Goal: Task Accomplishment & Management: Complete application form

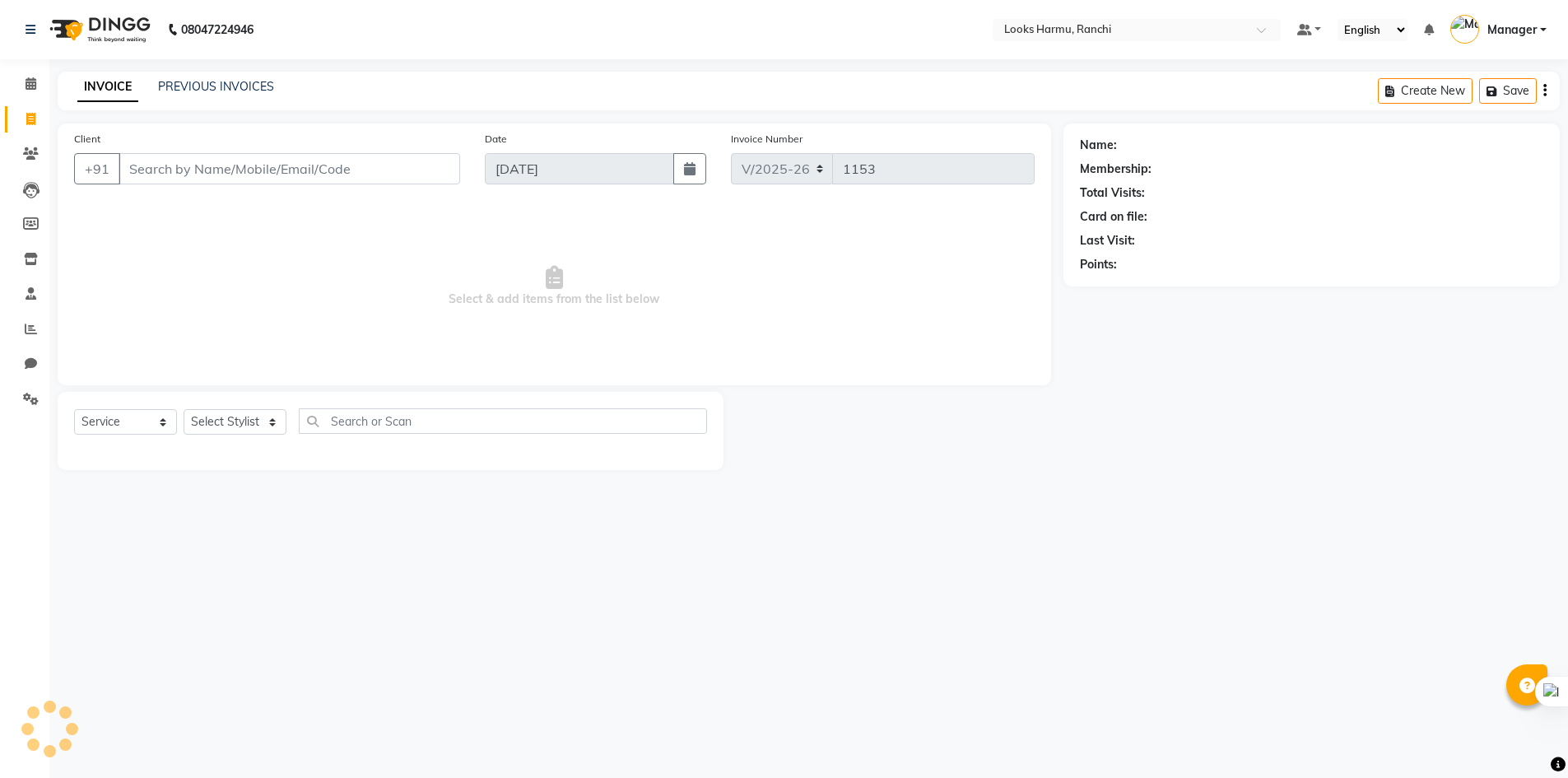
select select "6247"
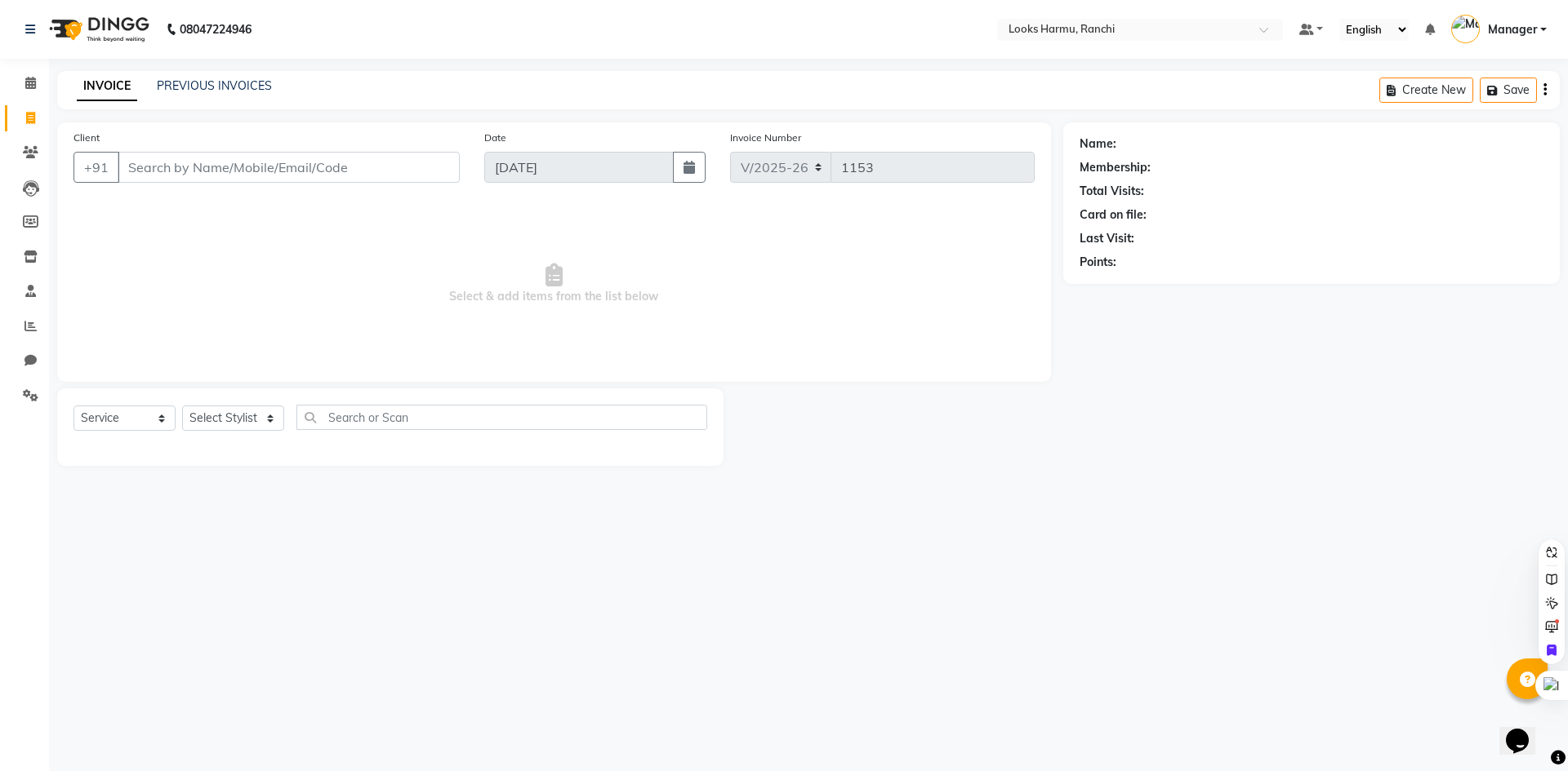
select select "V"
select select "47538"
select select "6247"
select select "V"
select select "47538"
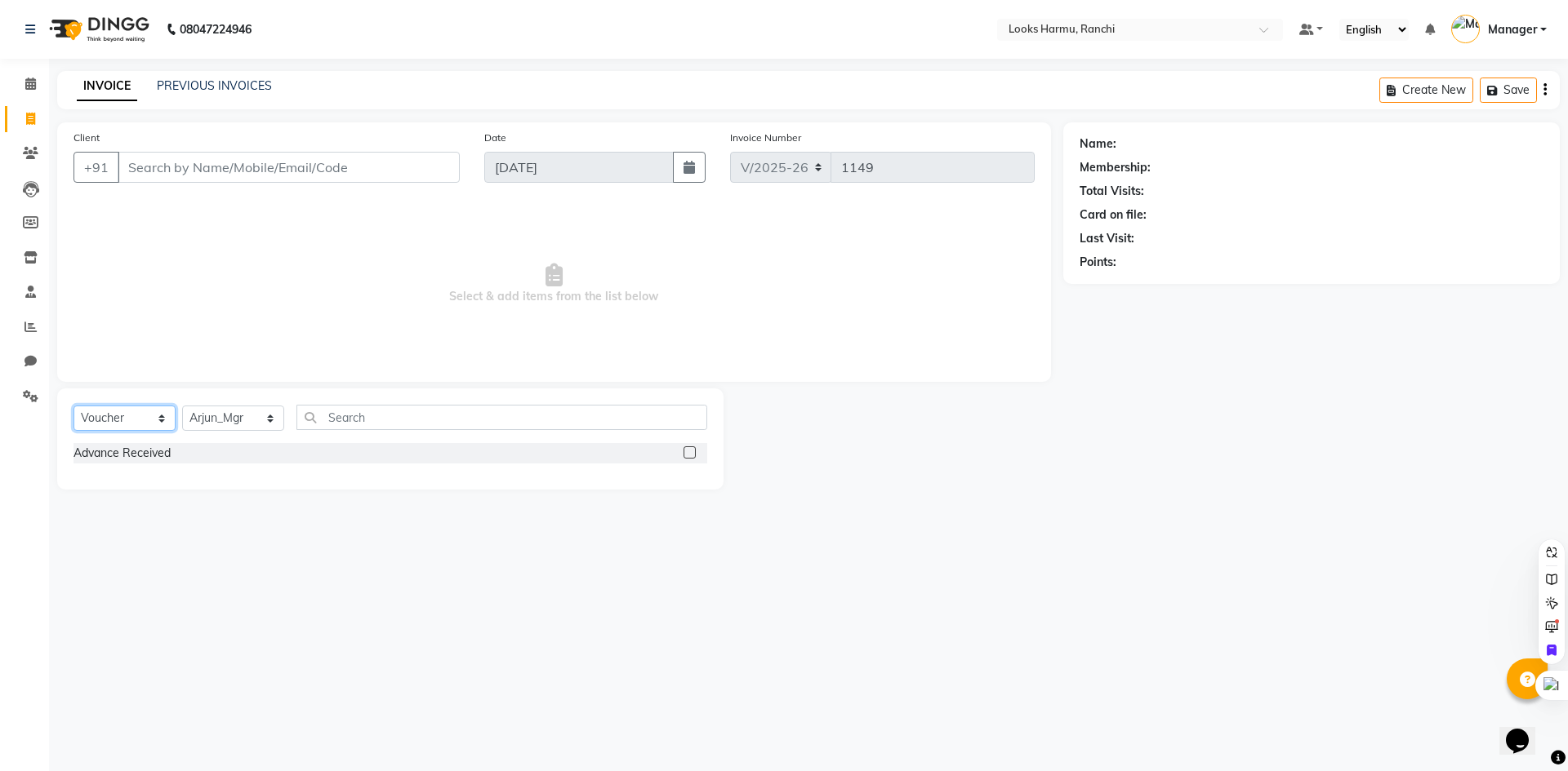
click at [105, 424] on select "Select Service Product Membership Package Voucher Prepaid Gift Card" at bounding box center [124, 418] width 102 height 25
select select "service"
click at [73, 405] on select "Select Service Product Membership Package Voucher Prepaid Gift Card" at bounding box center [124, 418] width 102 height 25
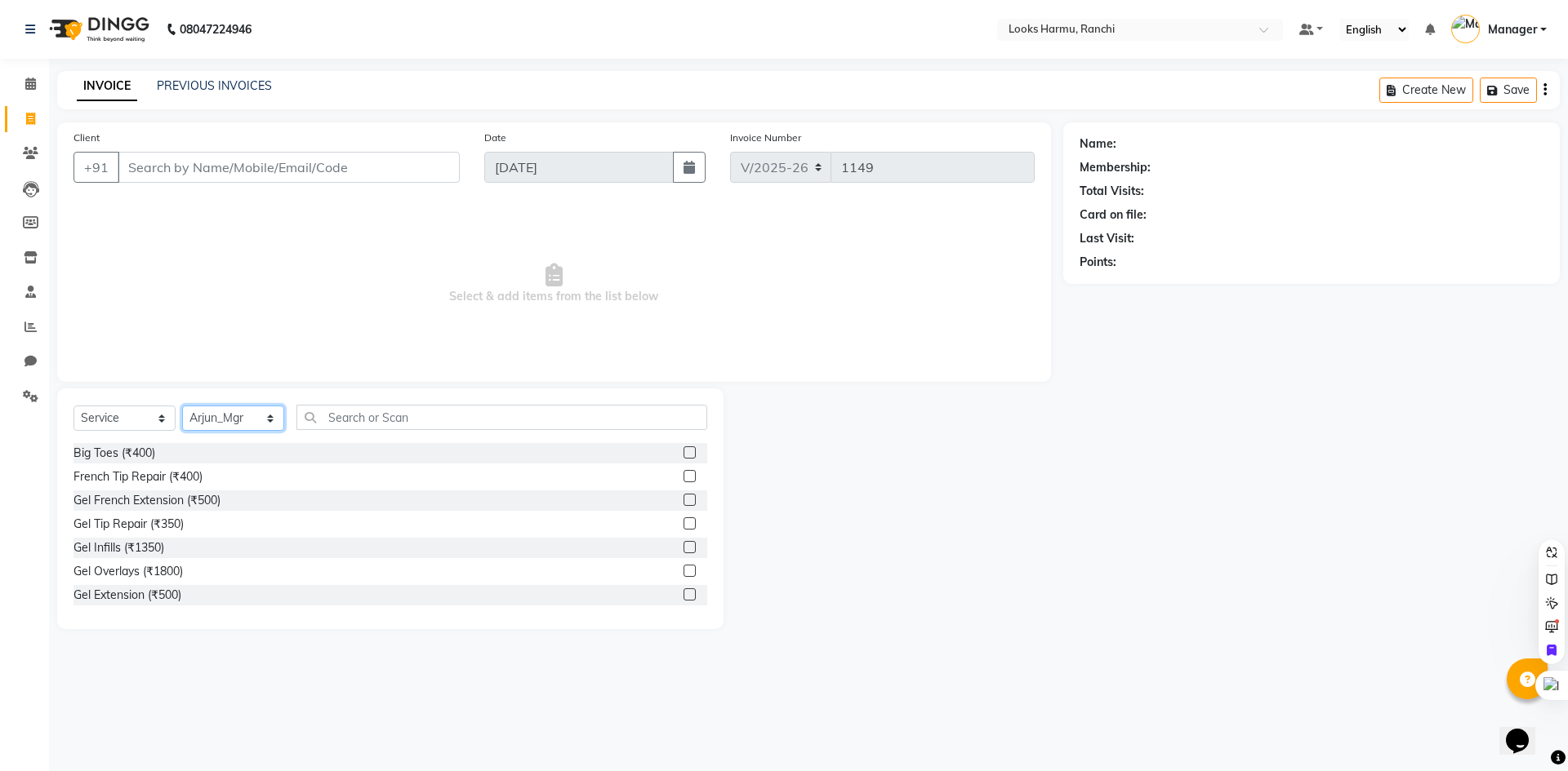
click at [226, 414] on select "Select Stylist [PERSON_NAME] Arman_Noor Counter_Sales [PERSON_NAME] [PERSON_NAM…" at bounding box center [233, 418] width 102 height 25
select select "47149"
click at [182, 405] on select "Select Stylist [PERSON_NAME] Arman_Noor Counter_Sales [PERSON_NAME] [PERSON_NAM…" at bounding box center [233, 418] width 102 height 25
click at [349, 412] on input "text" at bounding box center [501, 417] width 411 height 25
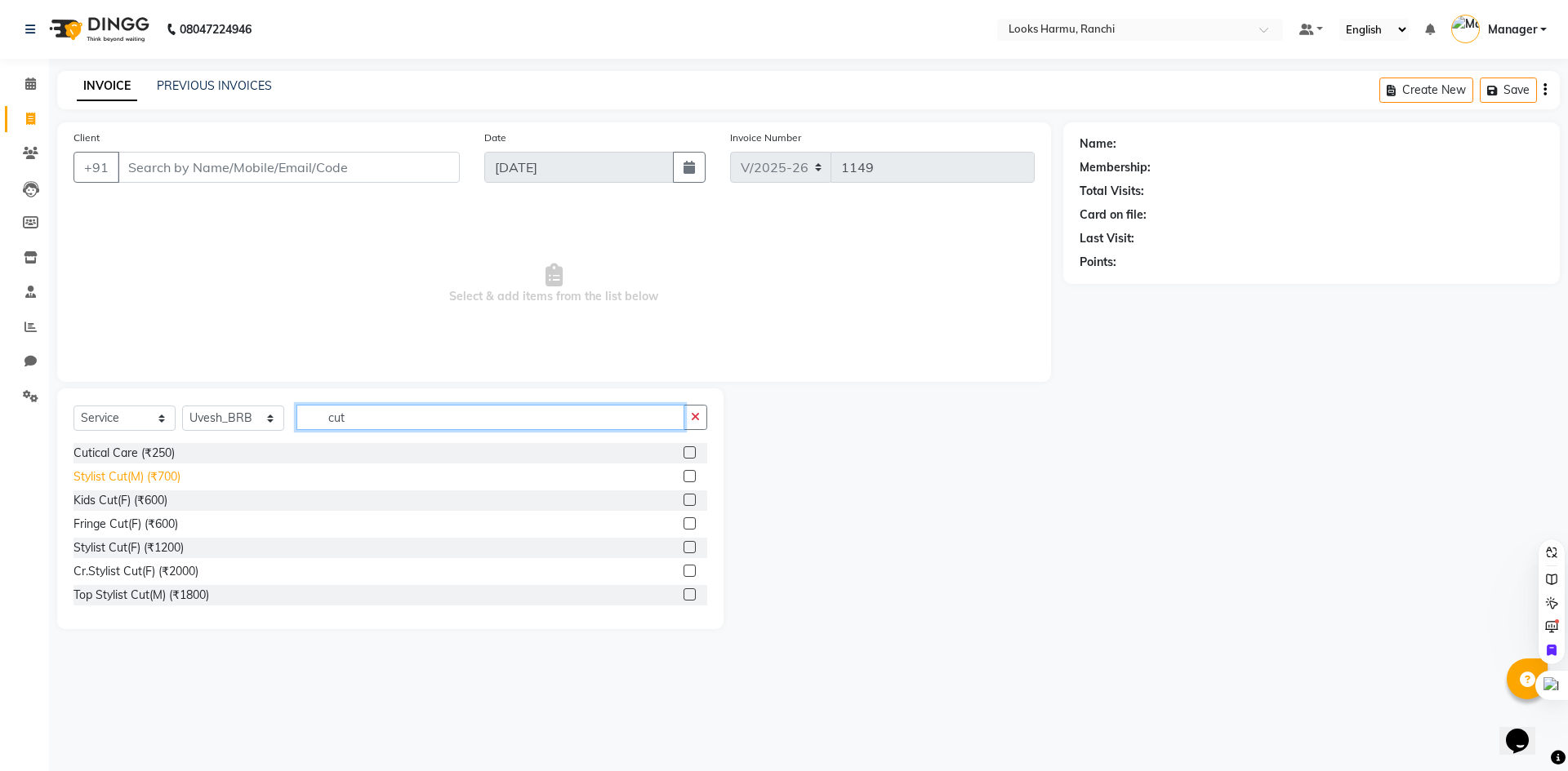
type input "cut"
click at [126, 480] on div "Stylist Cut(M) (₹700)" at bounding box center [127, 478] width 107 height 18
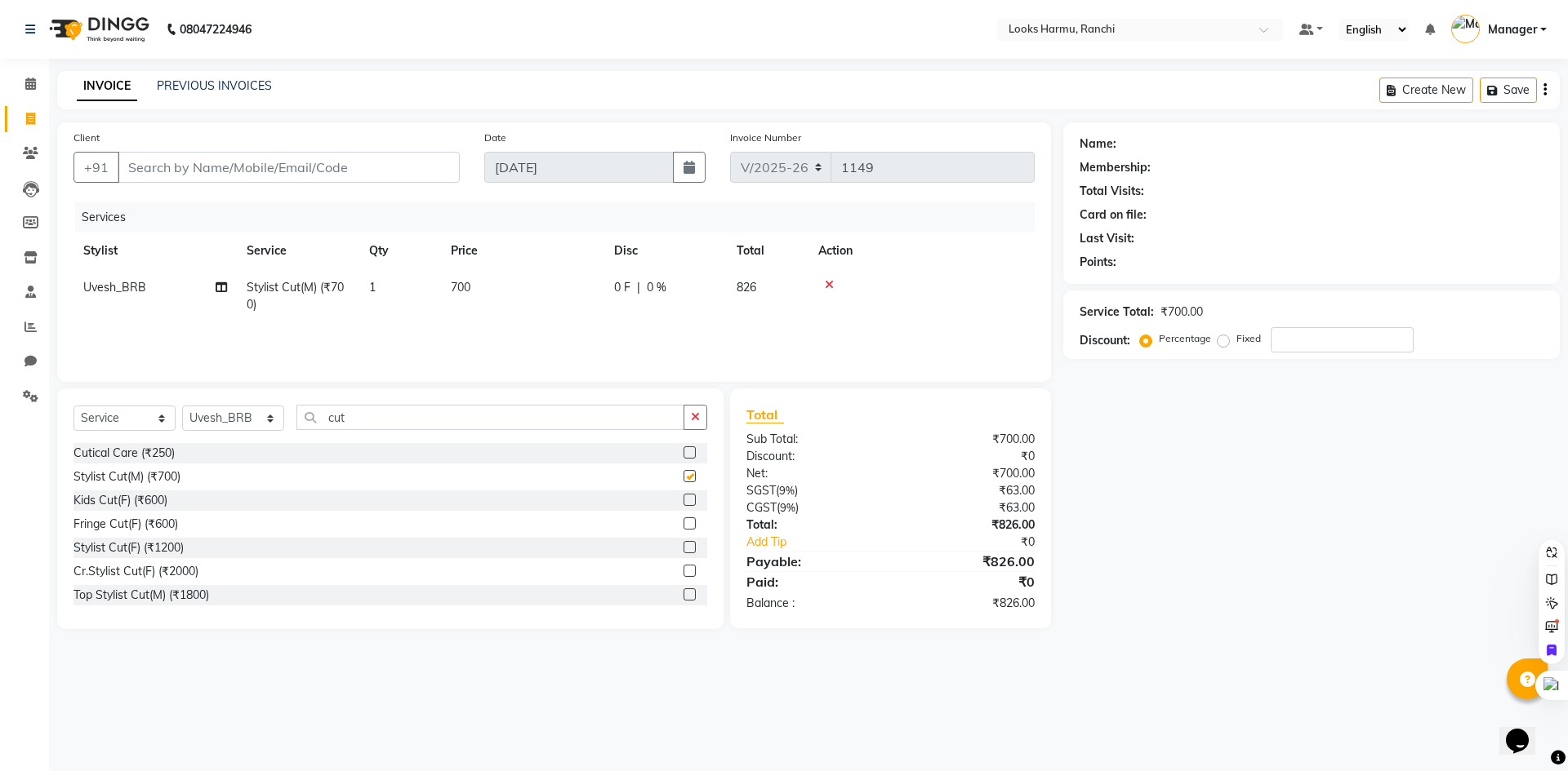
checkbox input "false"
drag, startPoint x: 365, startPoint y: 414, endPoint x: 304, endPoint y: 415, distance: 61.0
click at [304, 415] on input "cut" at bounding box center [490, 417] width 388 height 25
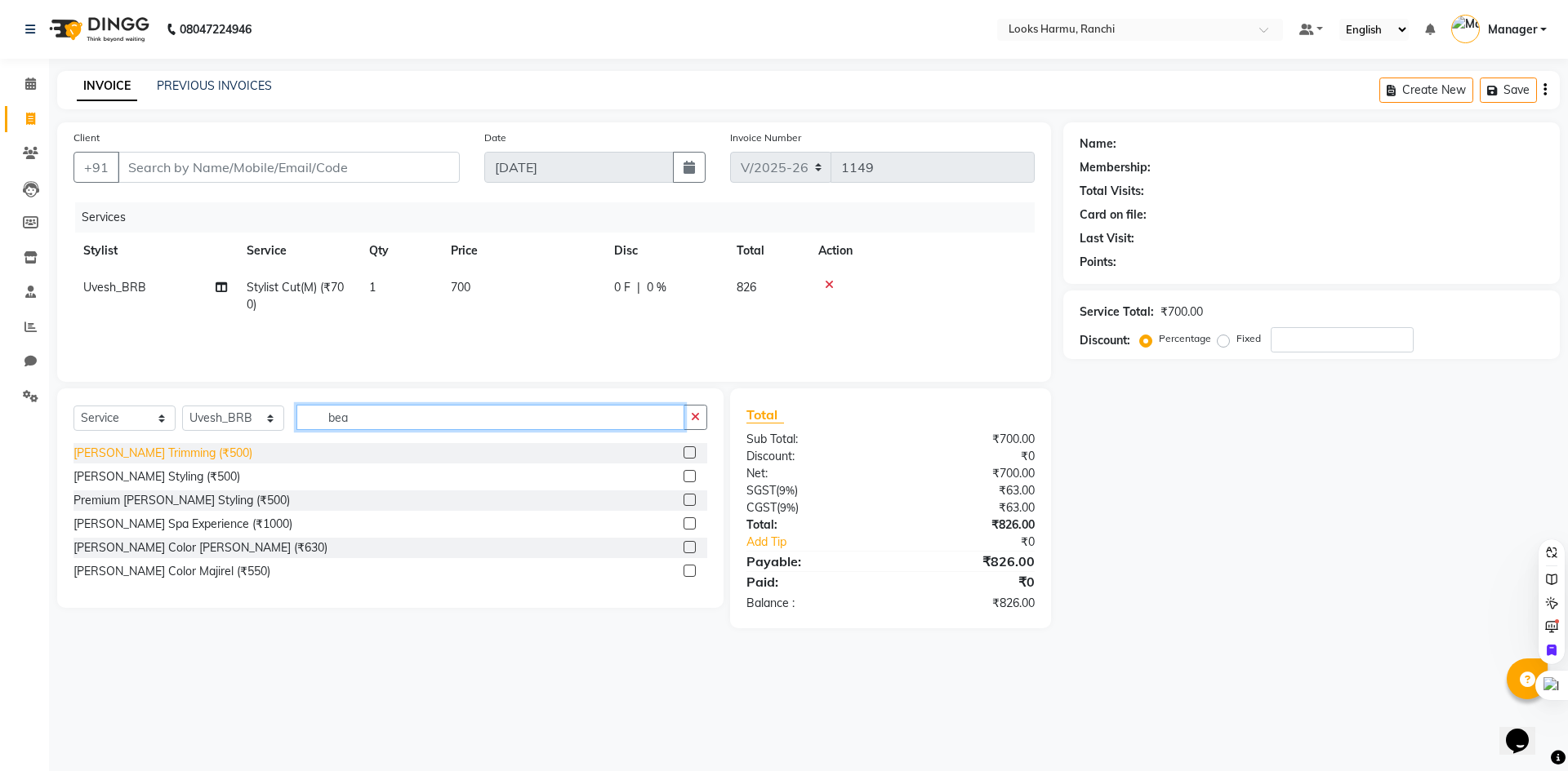
type input "bea"
drag, startPoint x: 104, startPoint y: 456, endPoint x: 176, endPoint y: 443, distance: 73.2
click at [122, 454] on div "[PERSON_NAME] Trimming (₹500)" at bounding box center [162, 453] width 178 height 18
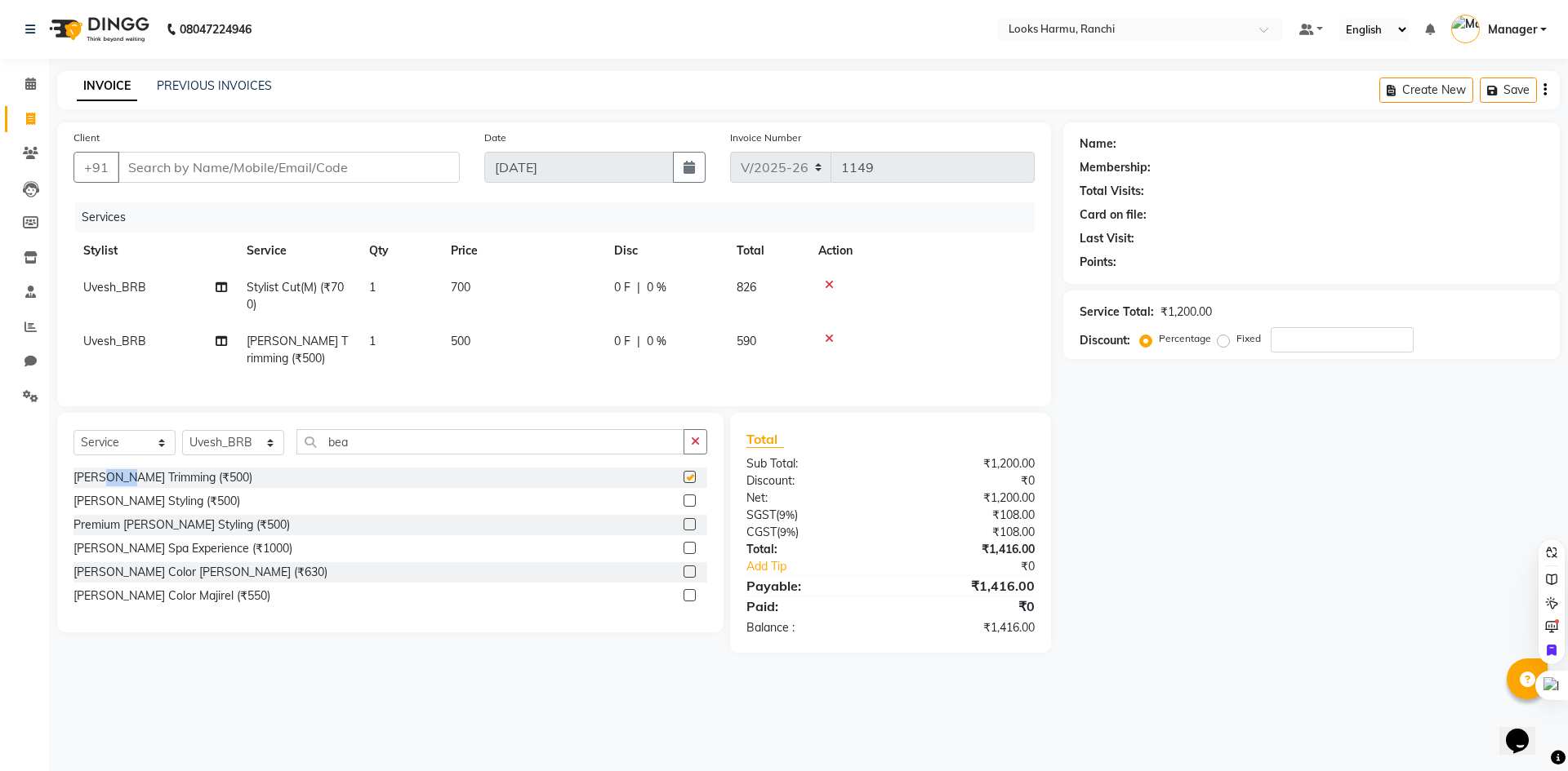
checkbox input "false"
click at [469, 288] on span "700" at bounding box center [460, 287] width 20 height 15
select select "47149"
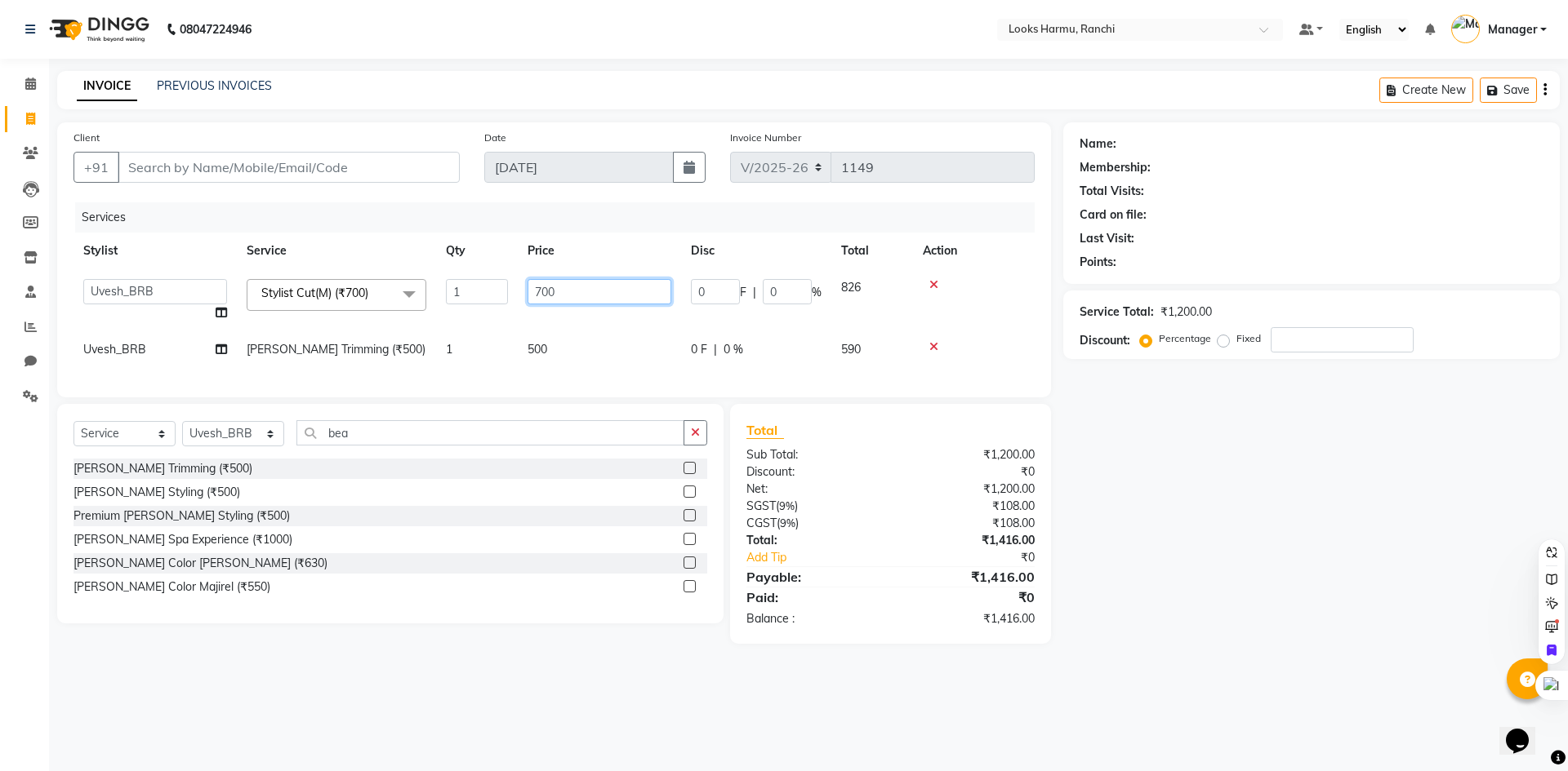
drag, startPoint x: 562, startPoint y: 284, endPoint x: 521, endPoint y: 285, distance: 41.0
click at [521, 285] on td "700" at bounding box center [599, 300] width 163 height 62
type input "500"
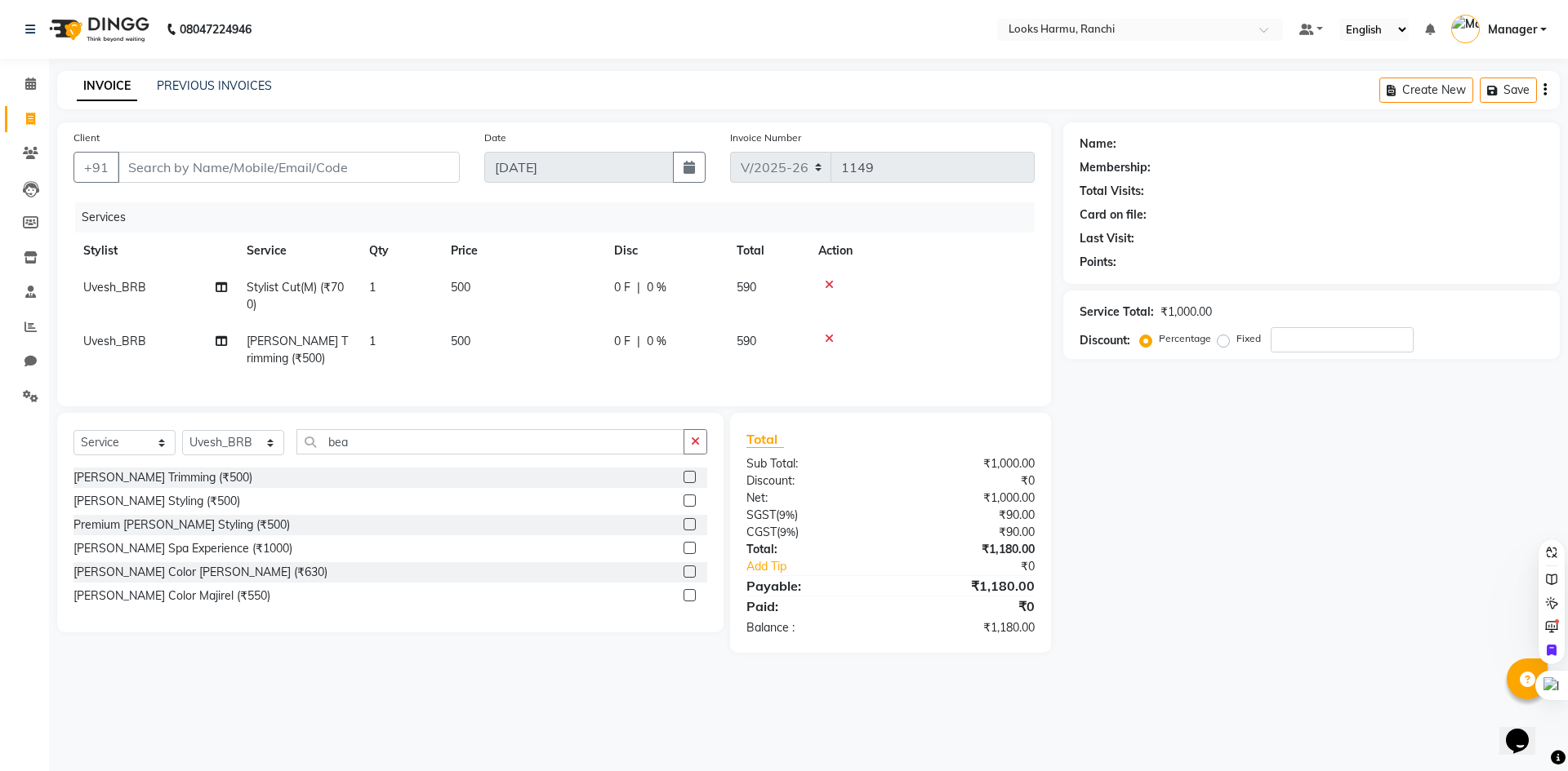
click at [561, 338] on td "500" at bounding box center [522, 350] width 163 height 54
select select "47149"
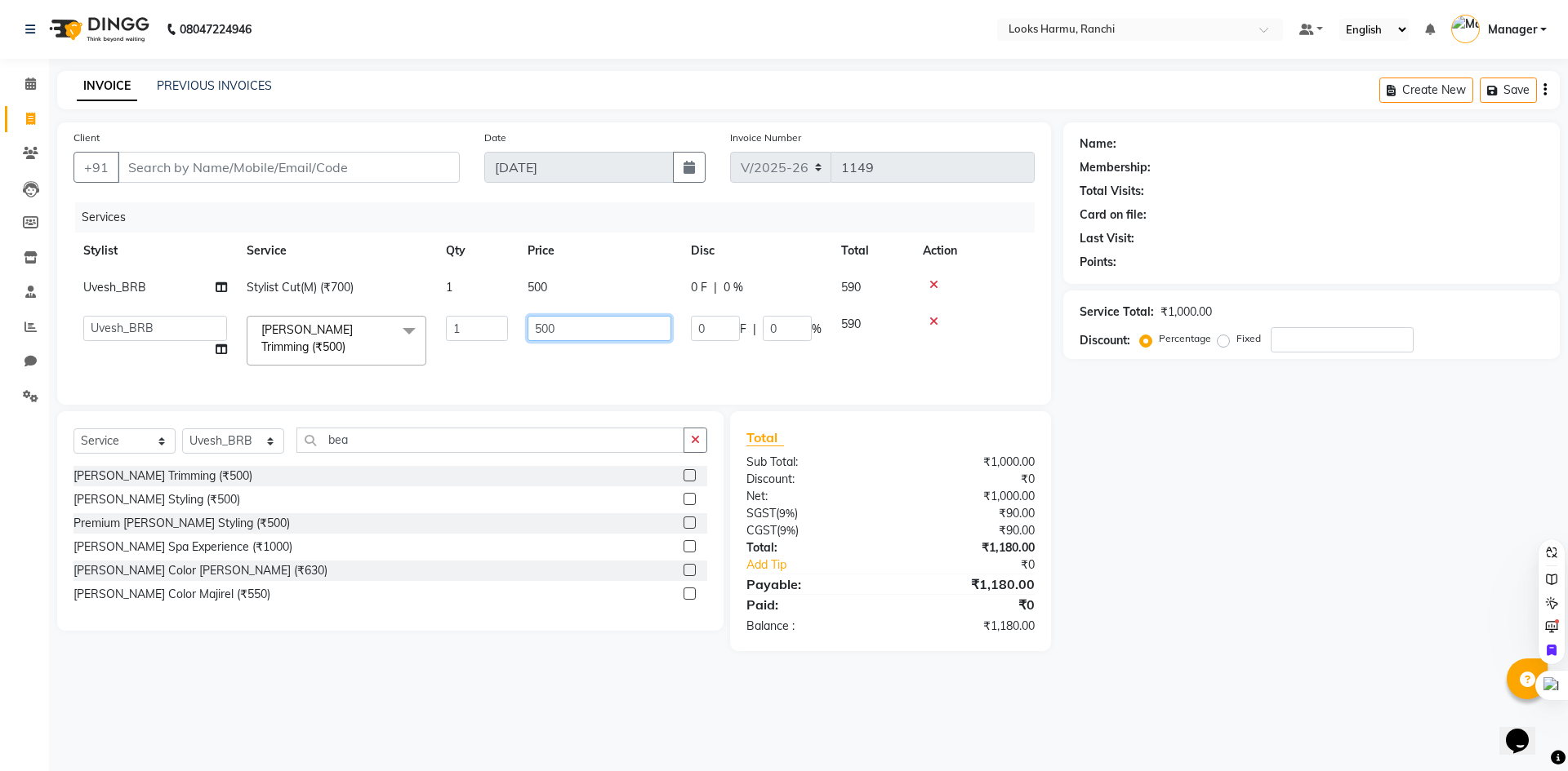
drag, startPoint x: 574, startPoint y: 334, endPoint x: 443, endPoint y: 332, distance: 131.0
click at [460, 336] on tr "[PERSON_NAME] Arman_Noor Counter_Sales [PERSON_NAME] [PERSON_NAME] LALIT LAXMI_…" at bounding box center [554, 340] width 961 height 69
type input "350"
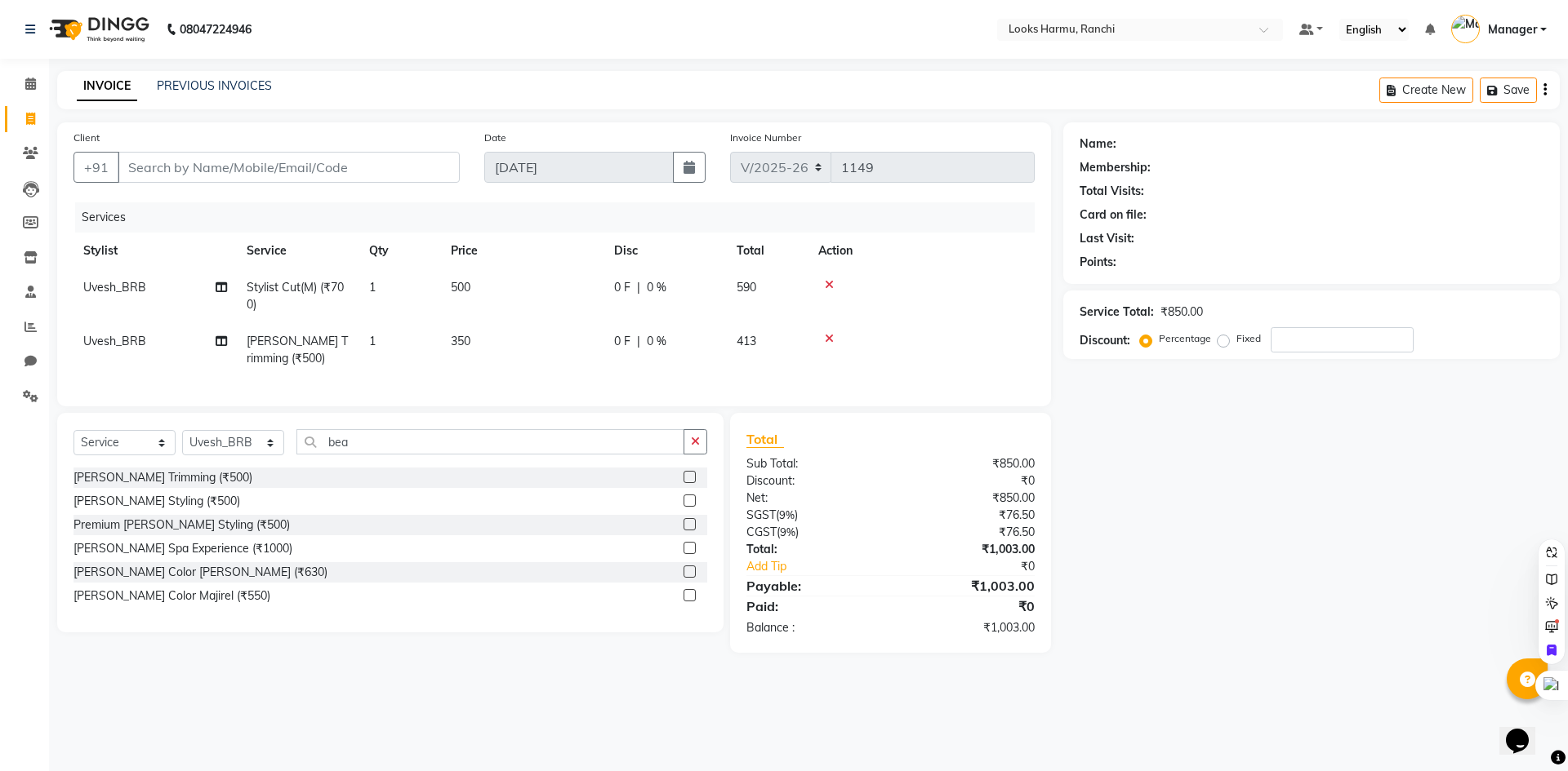
click at [449, 93] on div "INVOICE PREVIOUS INVOICES Create New Save" at bounding box center [808, 90] width 1503 height 38
drag, startPoint x: 184, startPoint y: 184, endPoint x: 188, endPoint y: 176, distance: 8.9
click at [188, 178] on div "Client +91" at bounding box center [266, 162] width 411 height 67
click at [189, 176] on input "Client" at bounding box center [289, 168] width 342 height 31
type input "9"
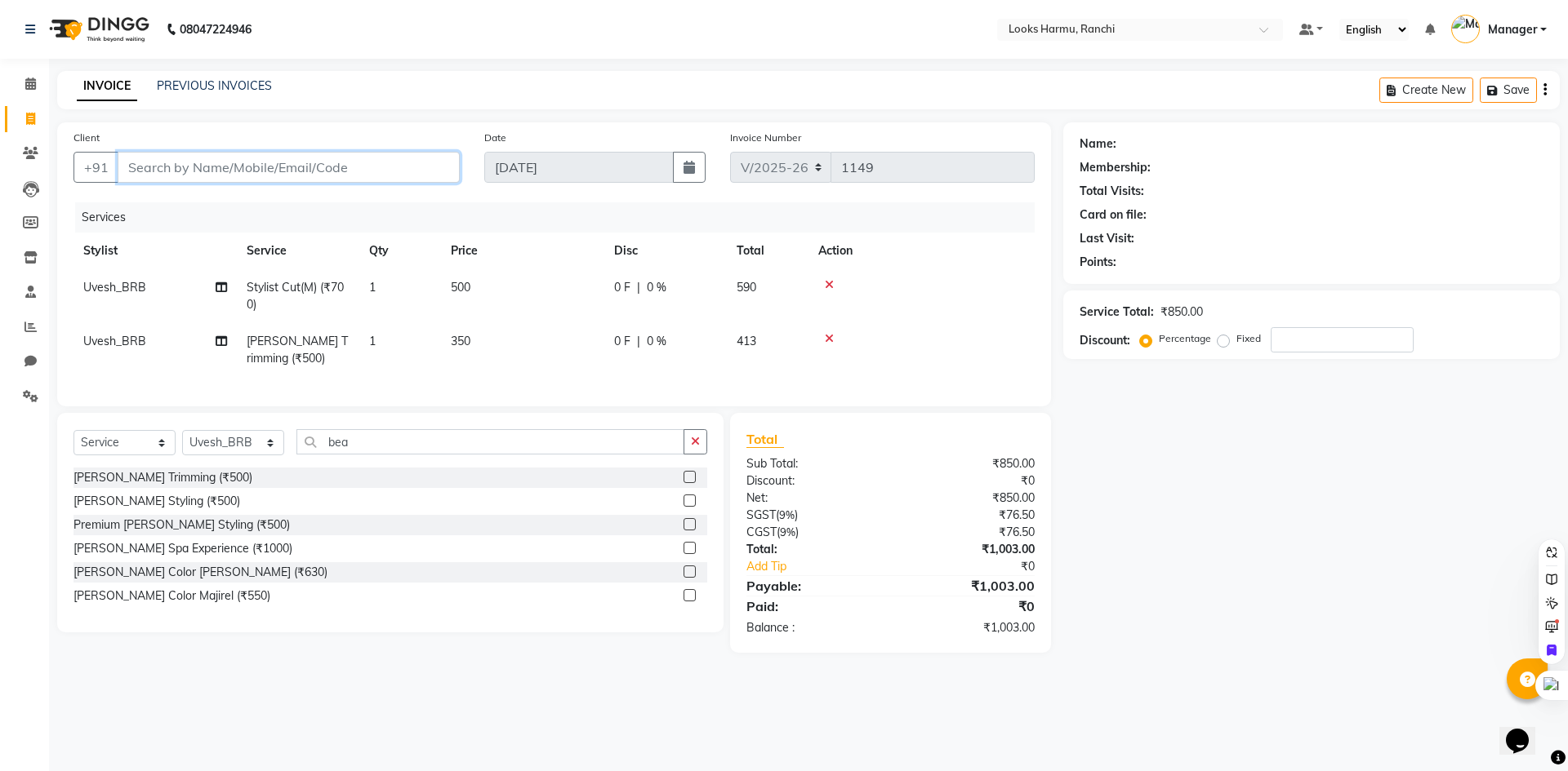
type input "0"
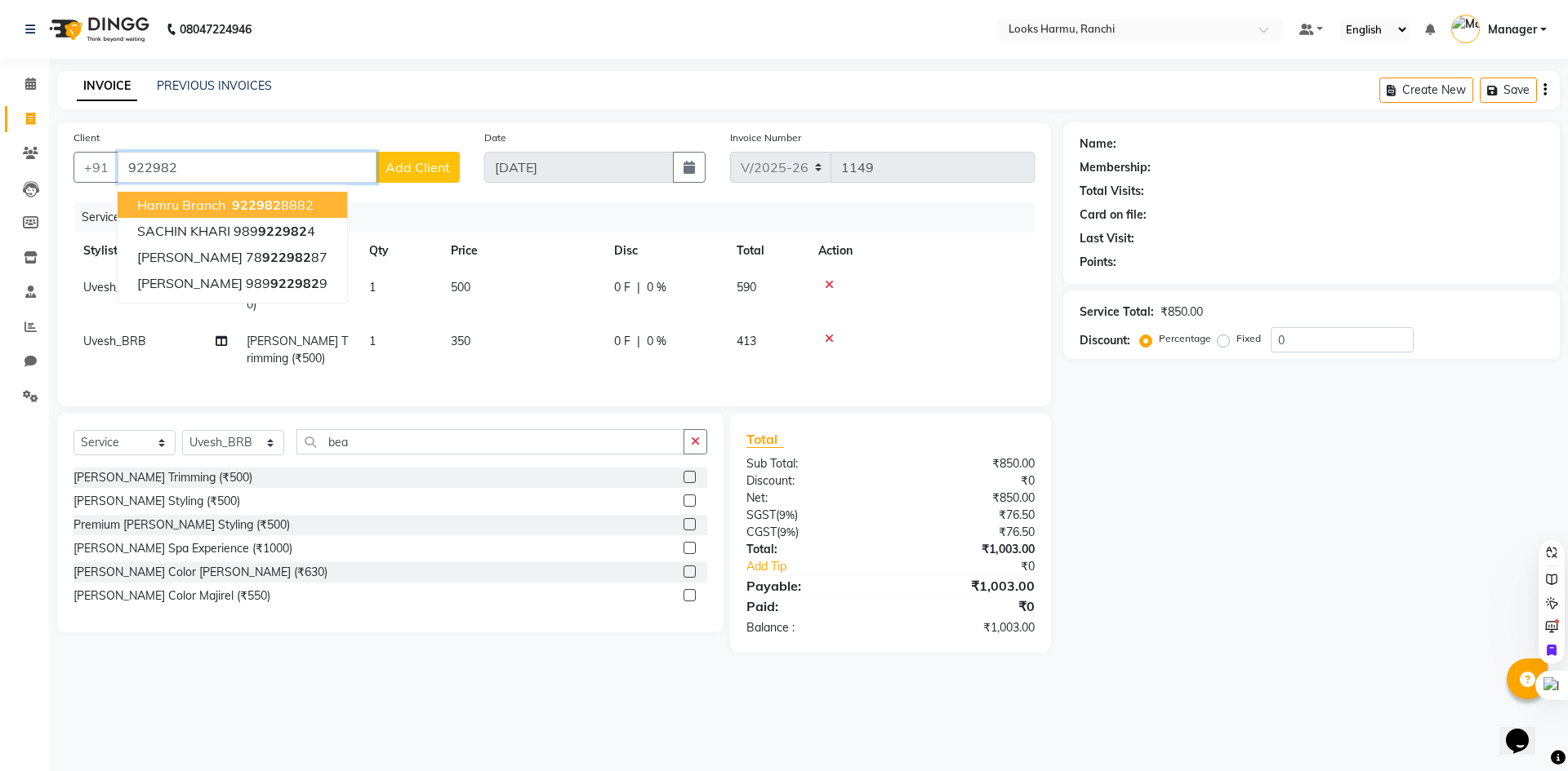
click at [166, 210] on span "hamru branch" at bounding box center [181, 205] width 88 height 17
type input "9229828882"
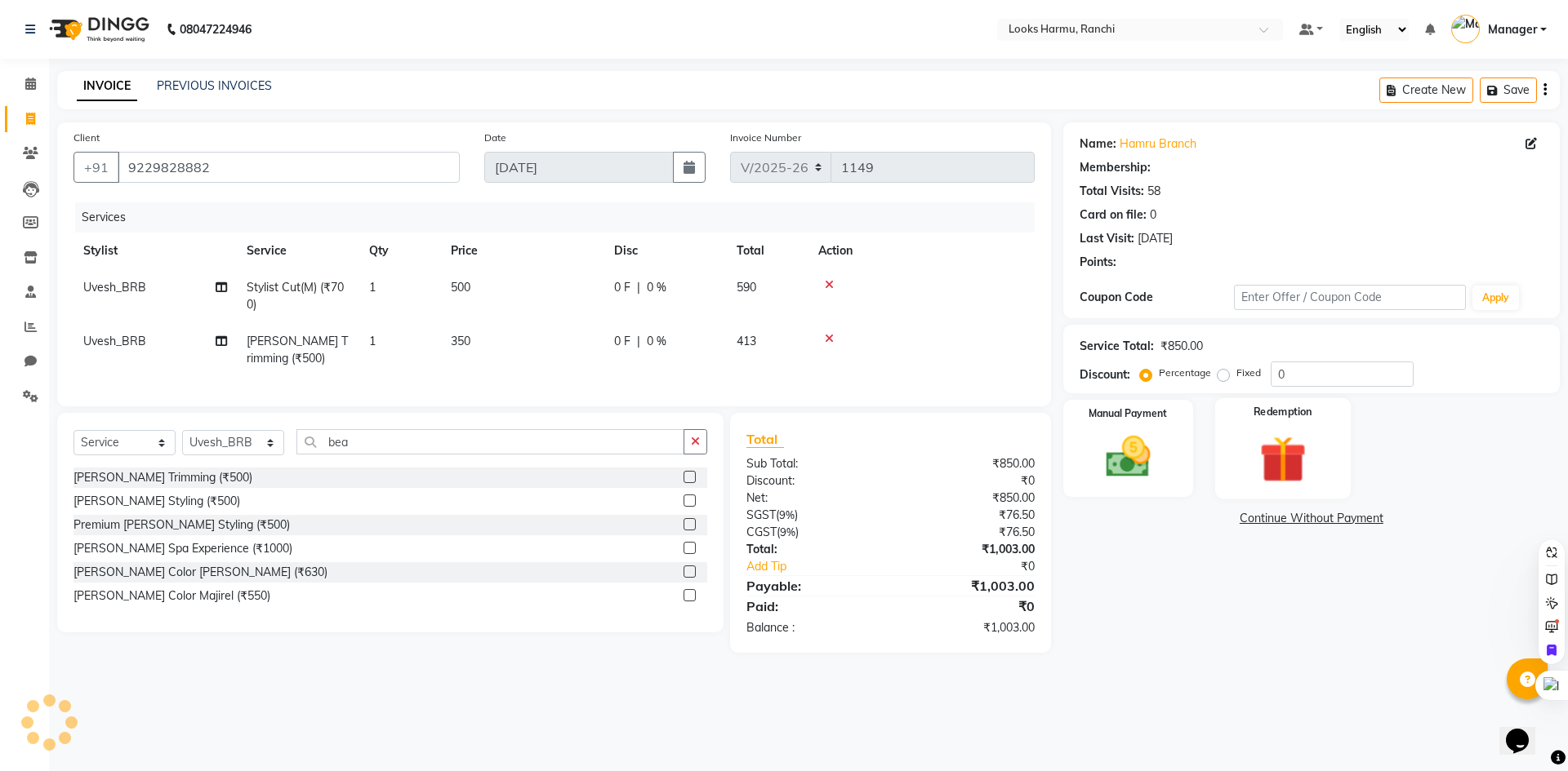
select select "1: Object"
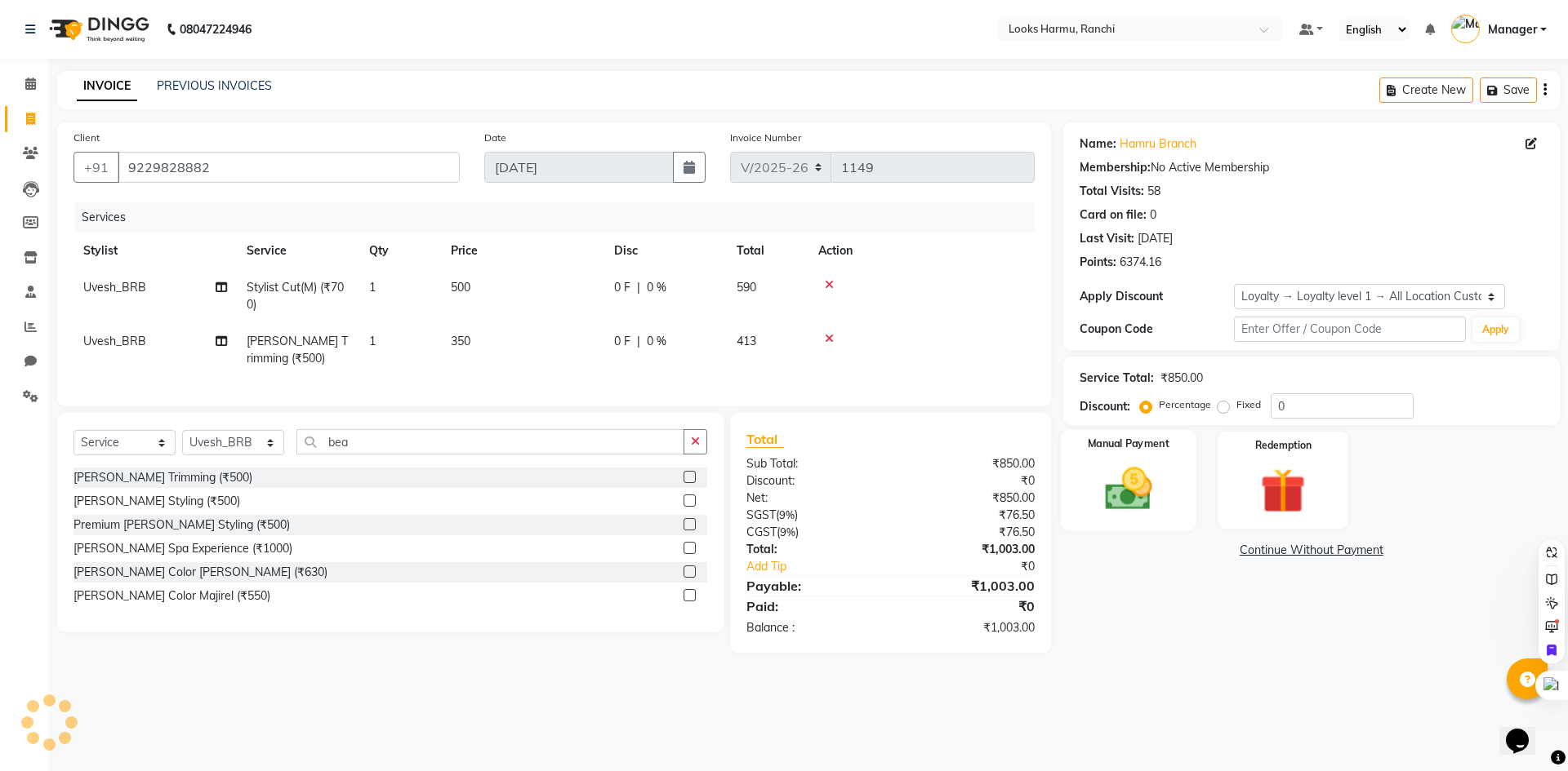
click at [1116, 449] on label "Manual Payment" at bounding box center [1128, 444] width 82 height 16
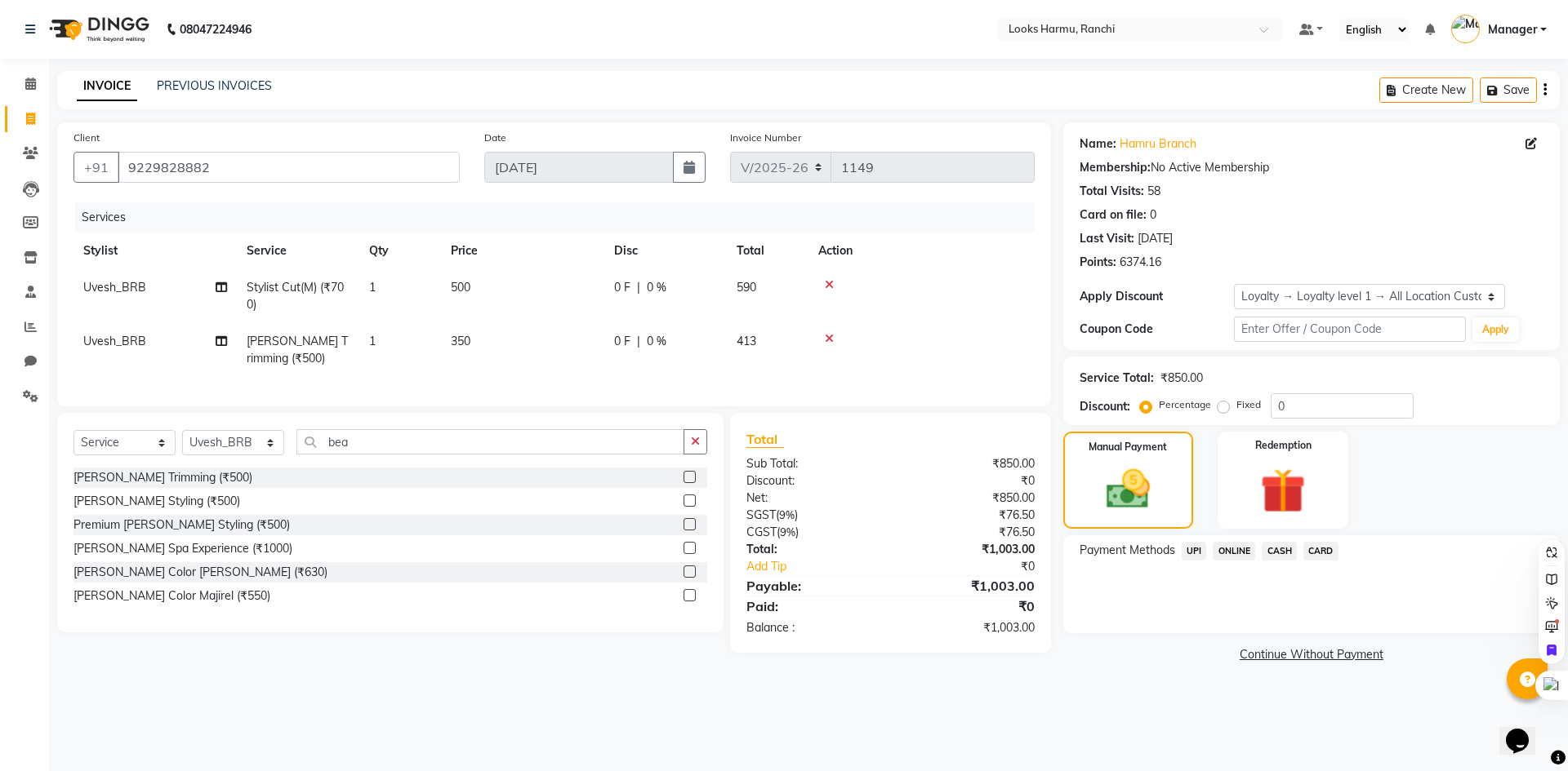
click at [630, 333] on span "0 F" at bounding box center [622, 342] width 17 height 18
select select "47149"
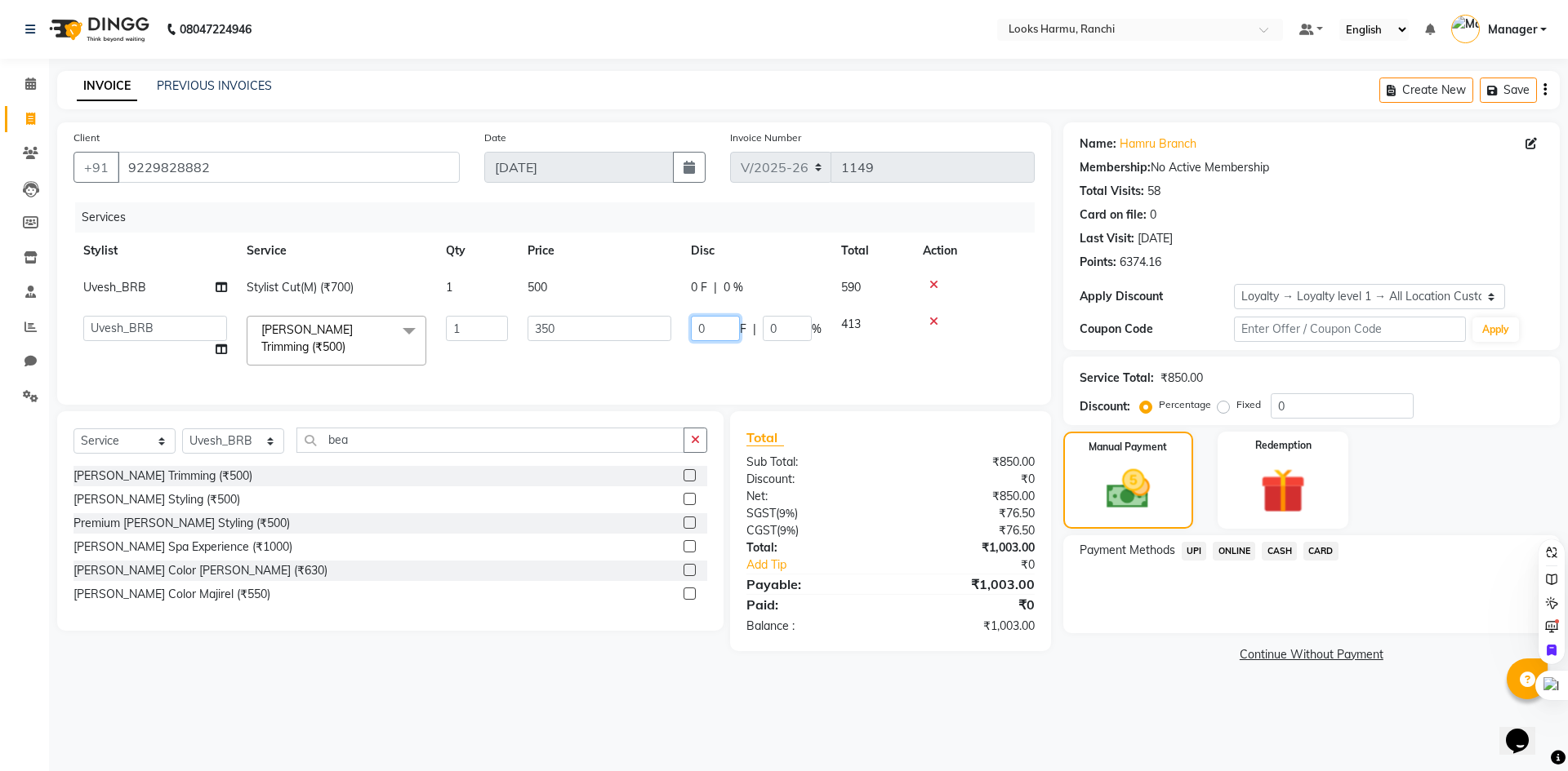
drag, startPoint x: 713, startPoint y: 325, endPoint x: 693, endPoint y: 331, distance: 20.9
click at [693, 331] on input "0" at bounding box center [715, 328] width 49 height 25
type input "2.5"
click at [739, 63] on div "08047224946 Select Location × Looks Harmu, Ranchi Default Panel My Panel Englis…" at bounding box center [784, 385] width 1568 height 771
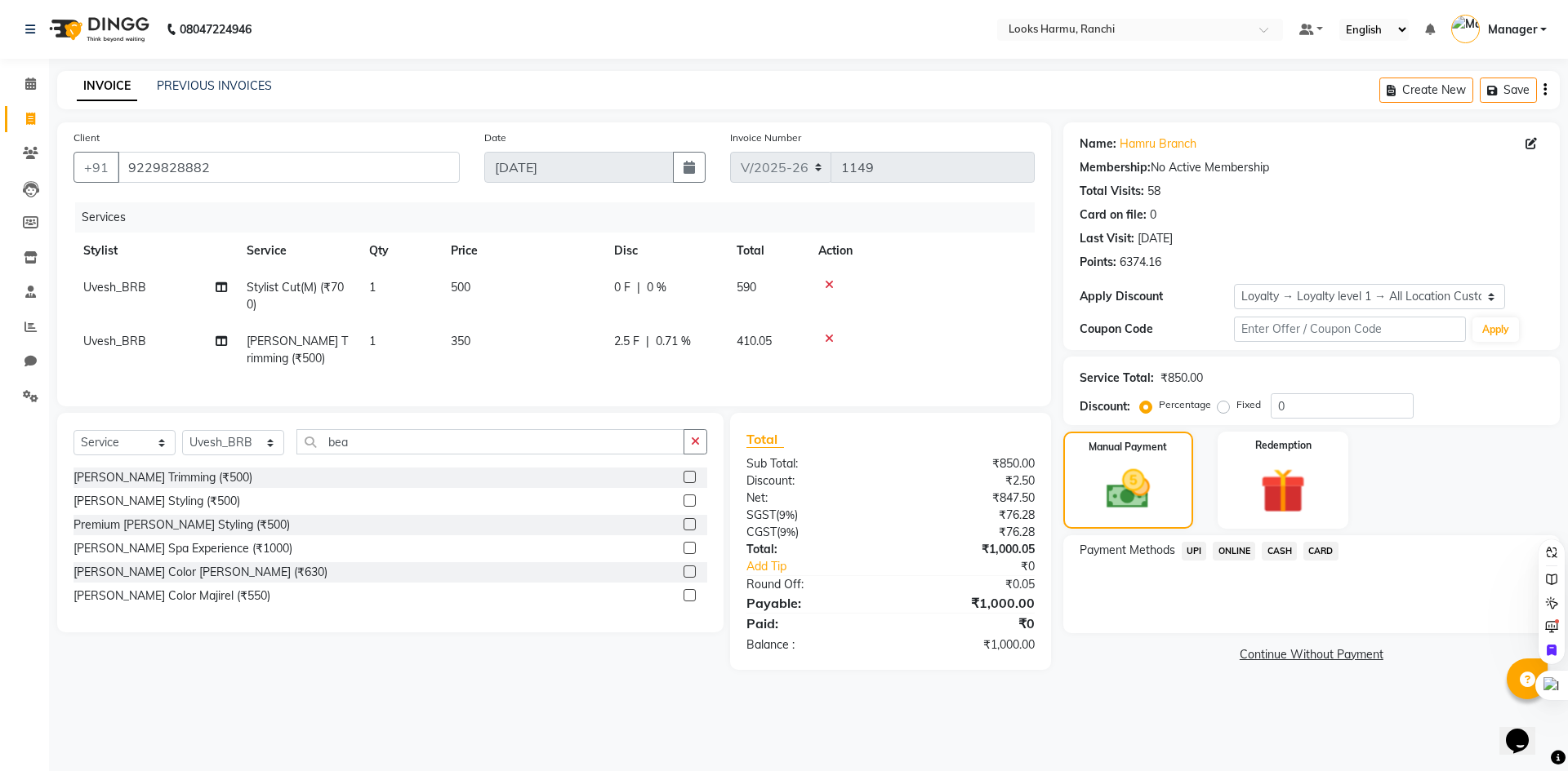
click at [1279, 549] on span "CASH" at bounding box center [1279, 551] width 35 height 19
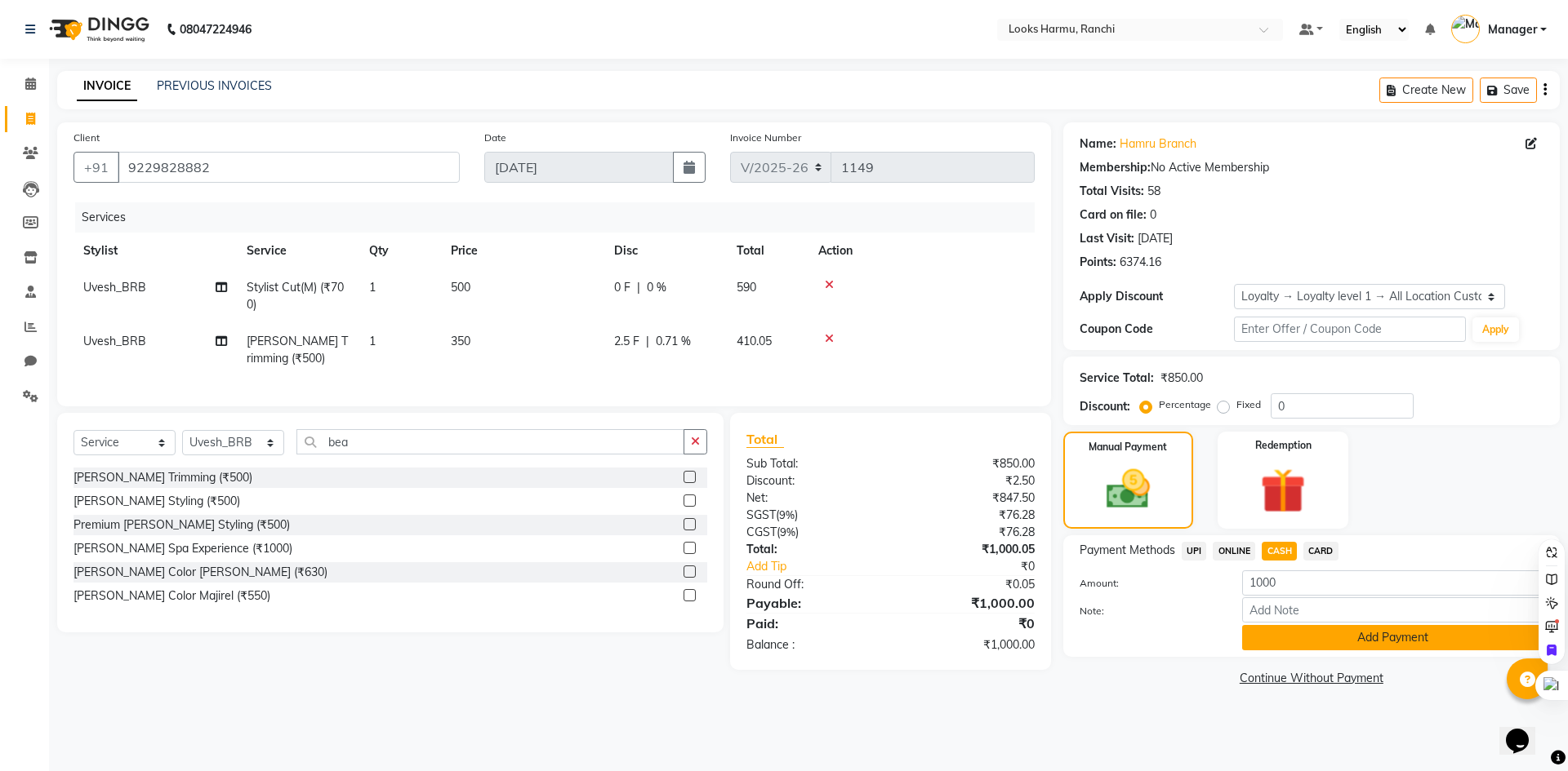
click at [1323, 638] on button "Add Payment" at bounding box center [1392, 637] width 301 height 25
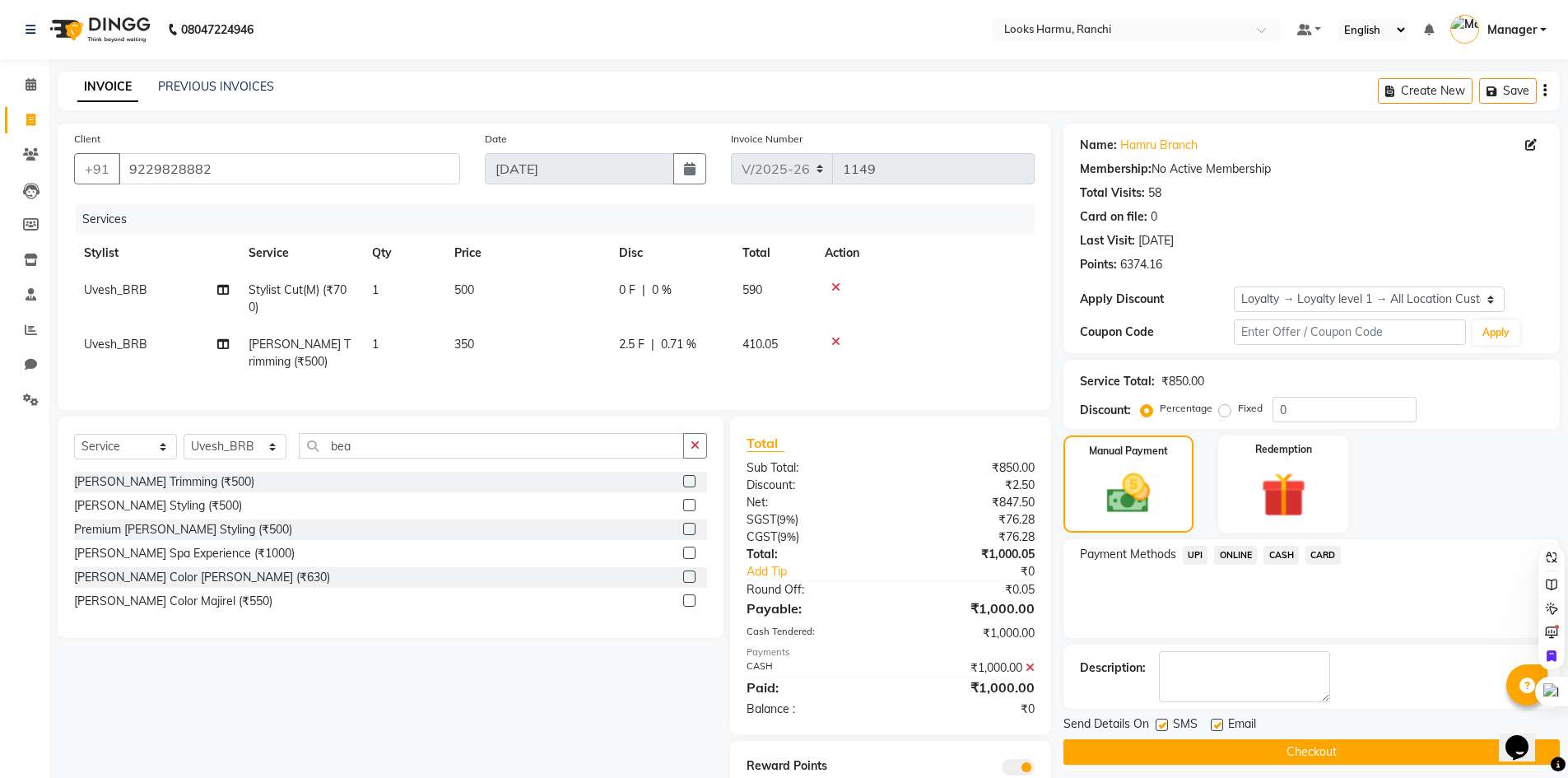
click at [1319, 757] on button "Checkout" at bounding box center [1311, 752] width 496 height 26
